Goal: Task Accomplishment & Management: Complete application form

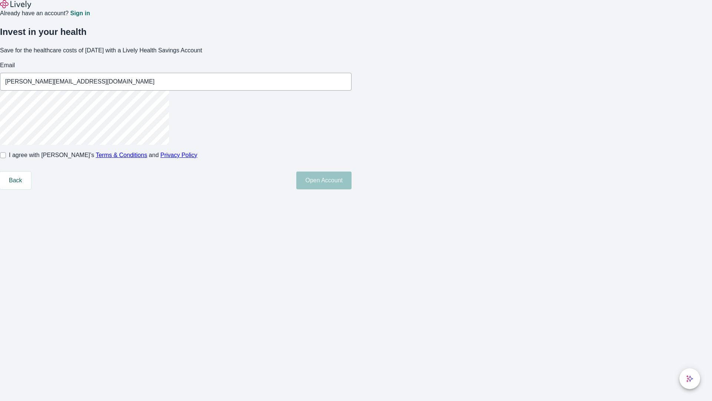
click at [6, 158] on input "I agree with Lively’s Terms & Conditions and Privacy Policy" at bounding box center [3, 155] width 6 height 6
checkbox input "true"
click at [352, 189] on button "Open Account" at bounding box center [323, 180] width 55 height 18
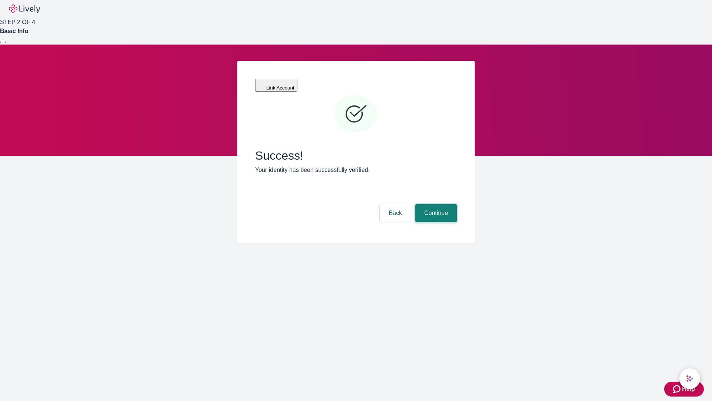
click at [435, 204] on button "Continue" at bounding box center [436, 213] width 42 height 18
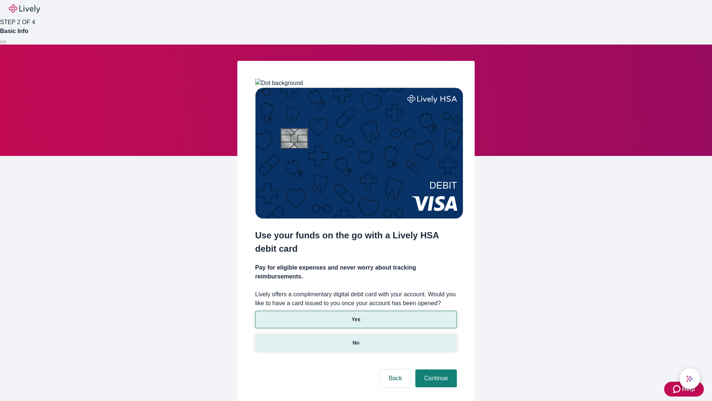
click at [356, 339] on p "No" at bounding box center [356, 343] width 7 height 8
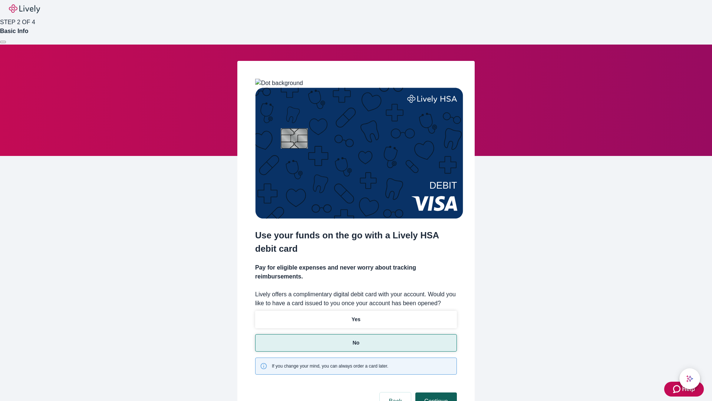
click at [435, 392] on button "Continue" at bounding box center [436, 401] width 42 height 18
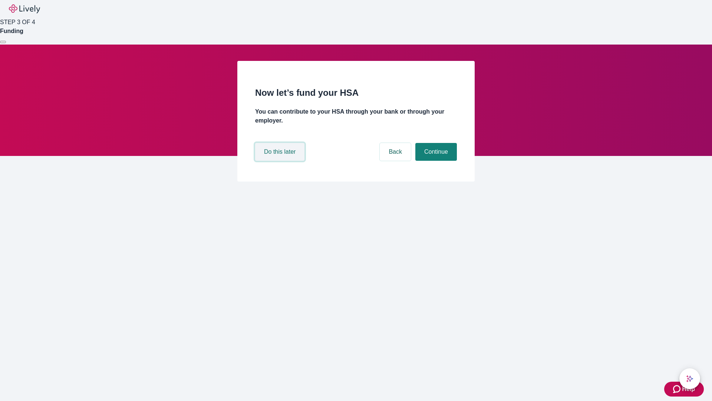
click at [281, 161] on button "Do this later" at bounding box center [279, 152] width 49 height 18
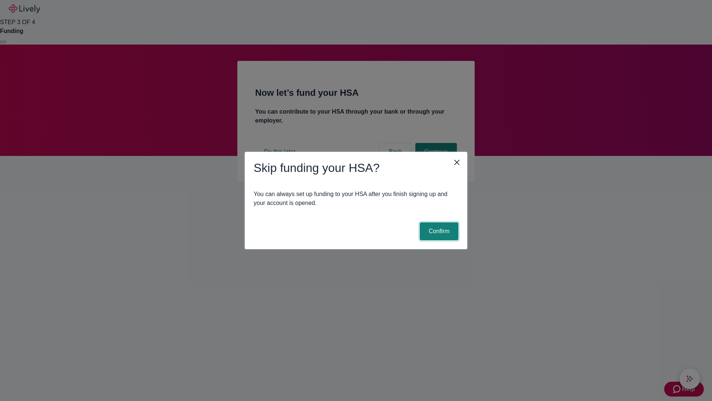
click at [438, 231] on button "Confirm" at bounding box center [439, 231] width 39 height 18
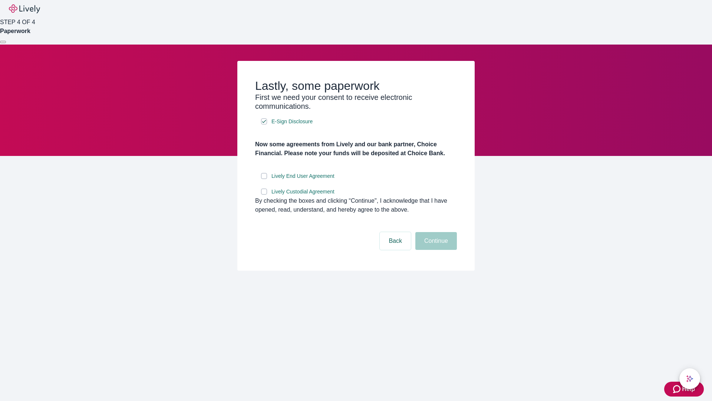
click at [264, 179] on input "Lively End User Agreement" at bounding box center [264, 176] width 6 height 6
checkbox input "true"
click at [264, 194] on input "Lively Custodial Agreement" at bounding box center [264, 191] width 6 height 6
checkbox input "true"
click at [435, 250] on button "Continue" at bounding box center [436, 241] width 42 height 18
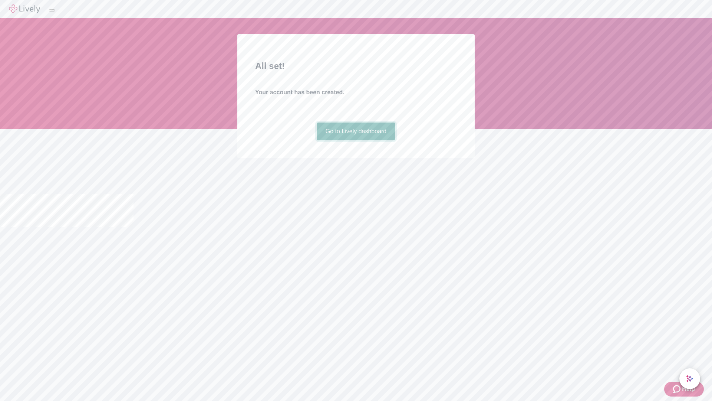
click at [356, 140] on link "Go to Lively dashboard" at bounding box center [356, 131] width 79 height 18
